Goal: Navigation & Orientation: Find specific page/section

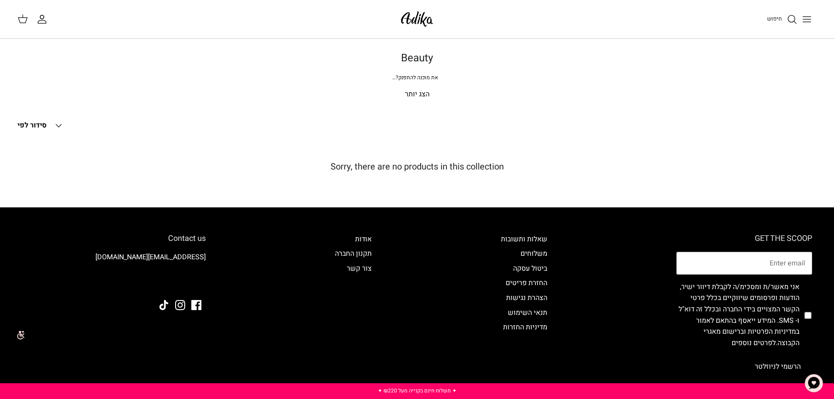
click at [418, 93] on p "הצג יותר" at bounding box center [417, 94] width 613 height 11
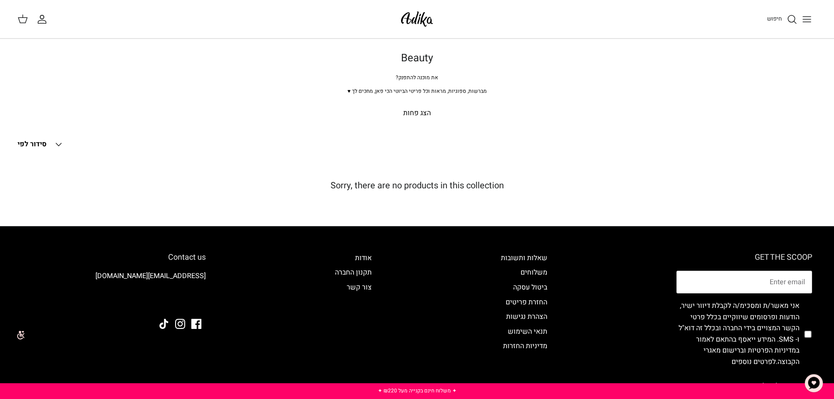
click at [412, 110] on p "הצג פחות" at bounding box center [417, 113] width 613 height 11
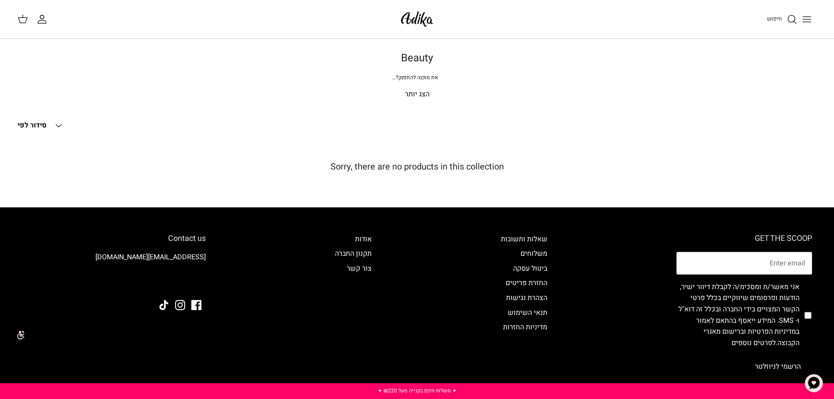
click at [410, 92] on p "הצג יותר" at bounding box center [417, 94] width 613 height 11
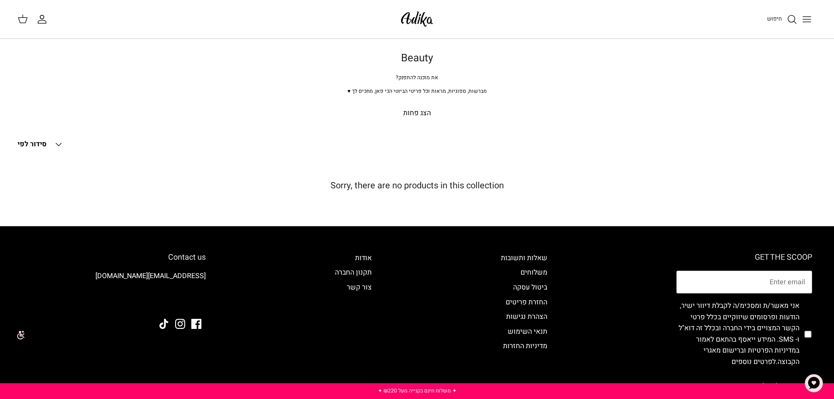
click at [417, 18] on img at bounding box center [417, 19] width 37 height 21
